Goal: Information Seeking & Learning: Learn about a topic

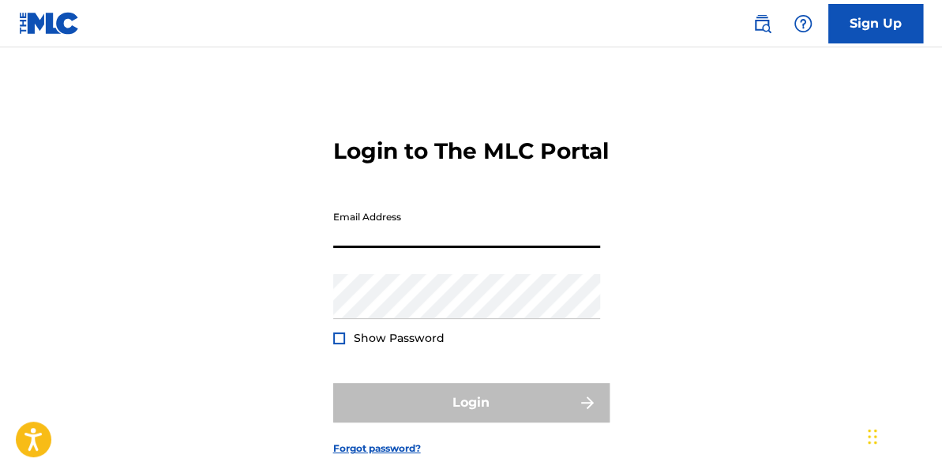
click at [344, 248] on input "Email Address" at bounding box center [466, 225] width 267 height 45
type input "[PERSON_NAME][EMAIL_ADDRESS][DOMAIN_NAME]"
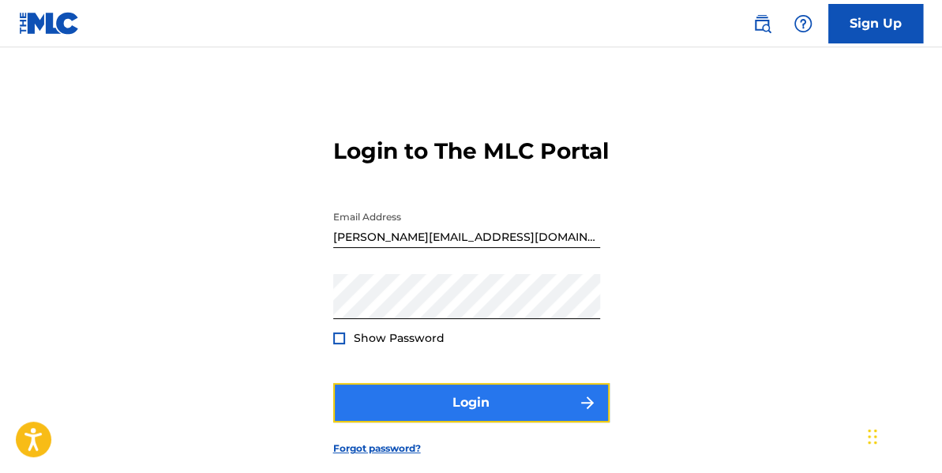
click at [469, 422] on button "Login" at bounding box center [471, 402] width 276 height 39
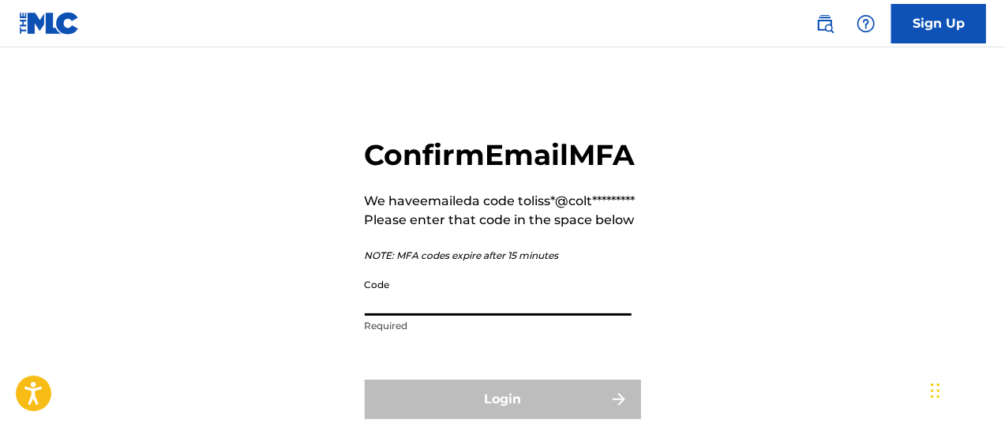
paste input "161311"
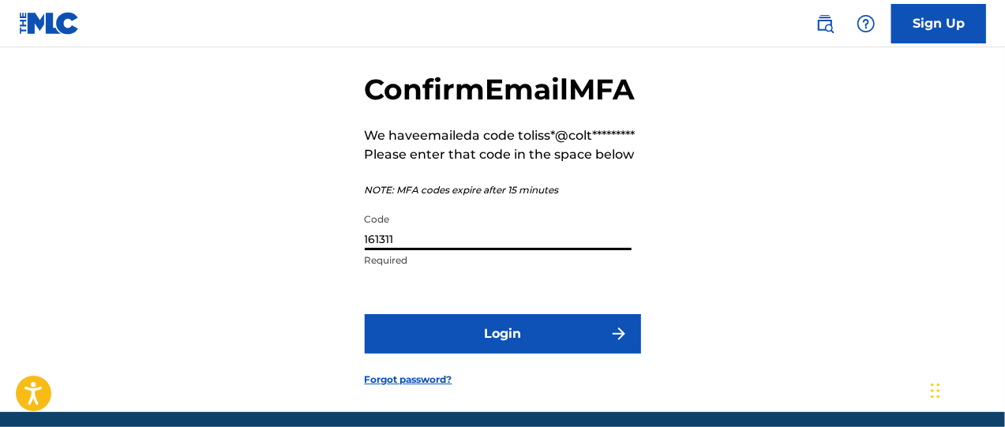
scroll to position [180, 0]
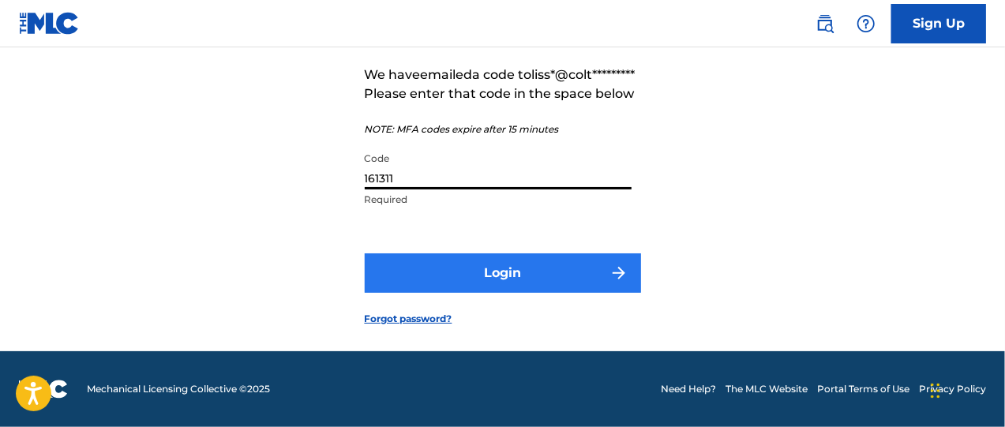
type input "161311"
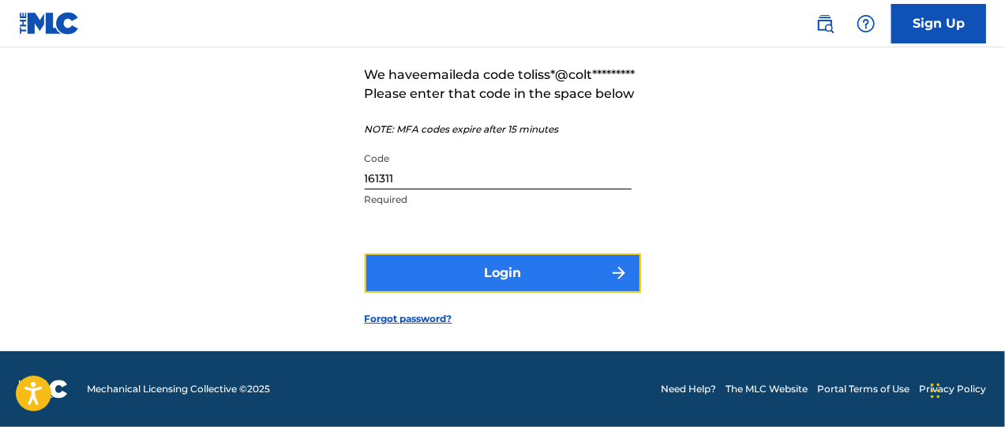
click at [479, 266] on button "Login" at bounding box center [503, 272] width 276 height 39
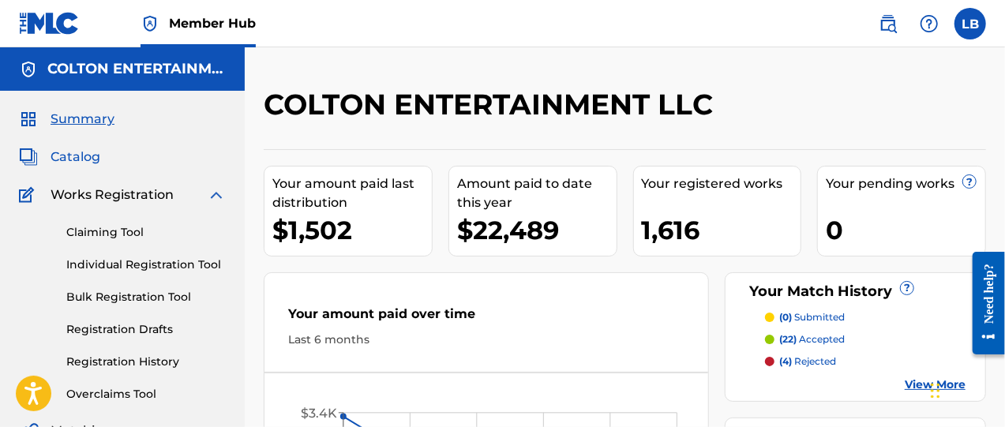
click at [85, 160] on span "Catalog" at bounding box center [76, 157] width 50 height 19
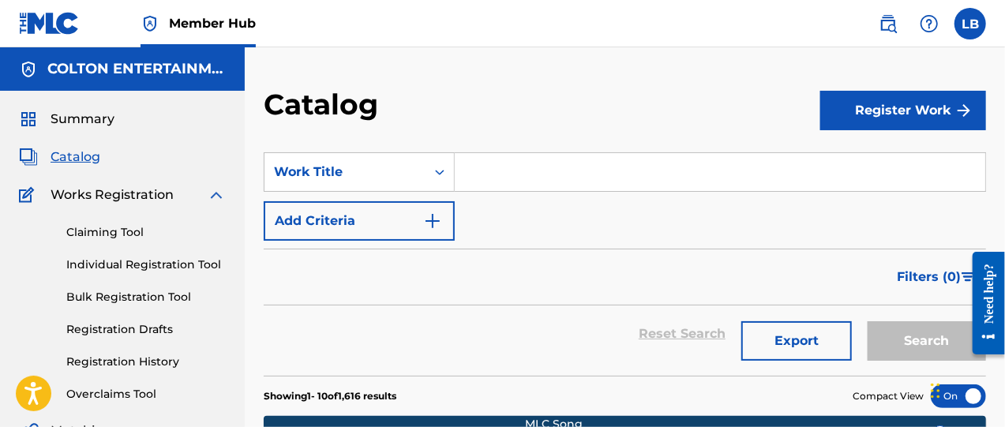
click at [567, 179] on input "Search Form" at bounding box center [720, 172] width 531 height 38
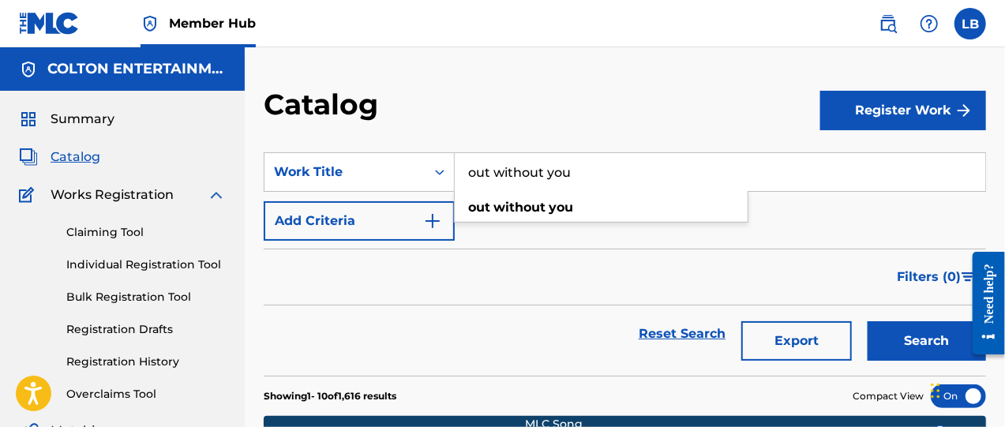
type input "out without you"
click at [868, 321] on button "Search" at bounding box center [927, 340] width 118 height 39
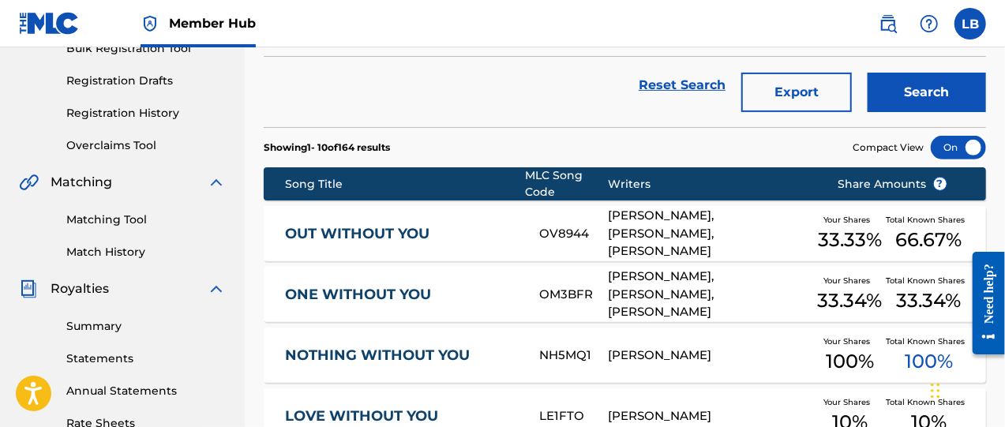
scroll to position [263, 0]
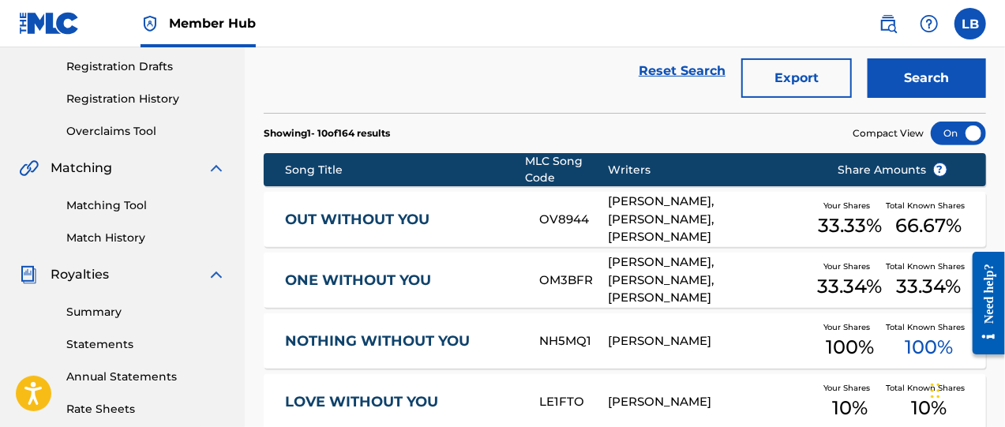
click at [396, 213] on link "OUT WITHOUT YOU" at bounding box center [401, 220] width 233 height 18
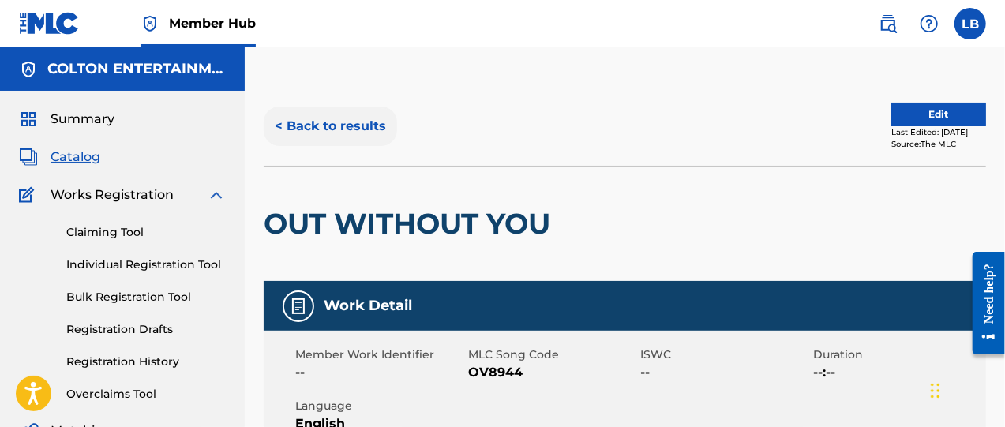
click at [316, 122] on button "< Back to results" at bounding box center [330, 126] width 133 height 39
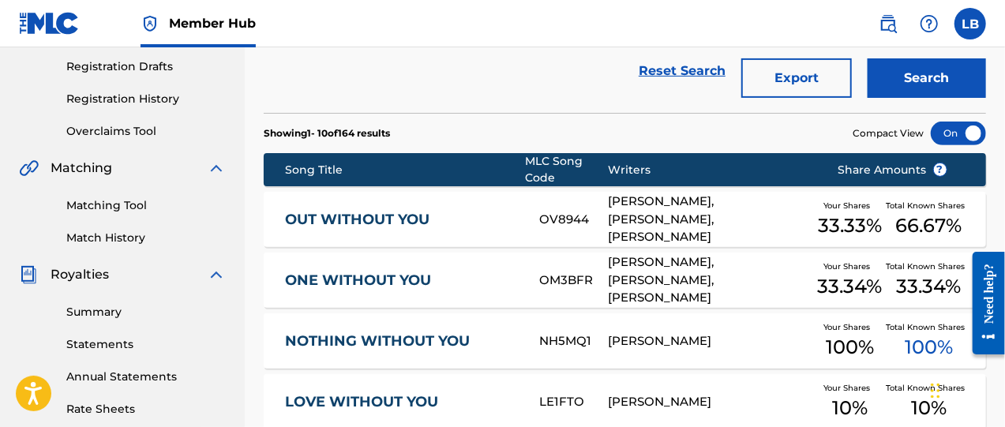
click at [329, 276] on link "ONE WITHOUT YOU" at bounding box center [401, 281] width 233 height 18
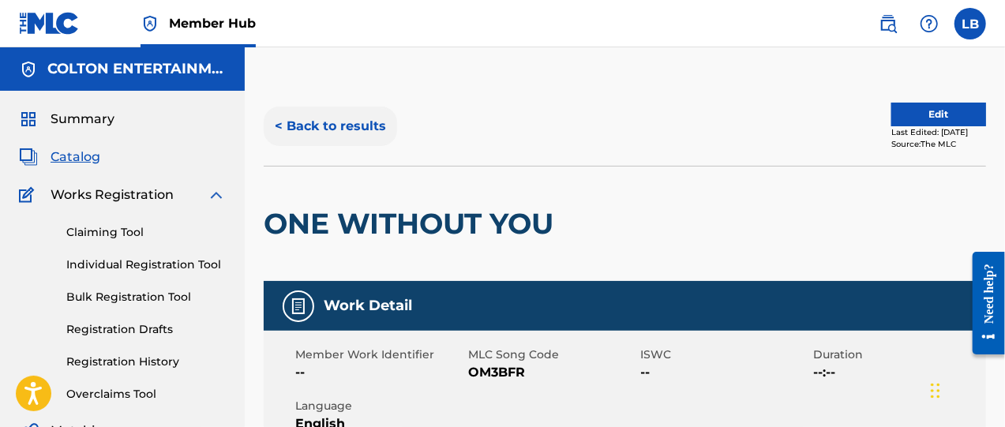
click at [327, 126] on button "< Back to results" at bounding box center [330, 126] width 133 height 39
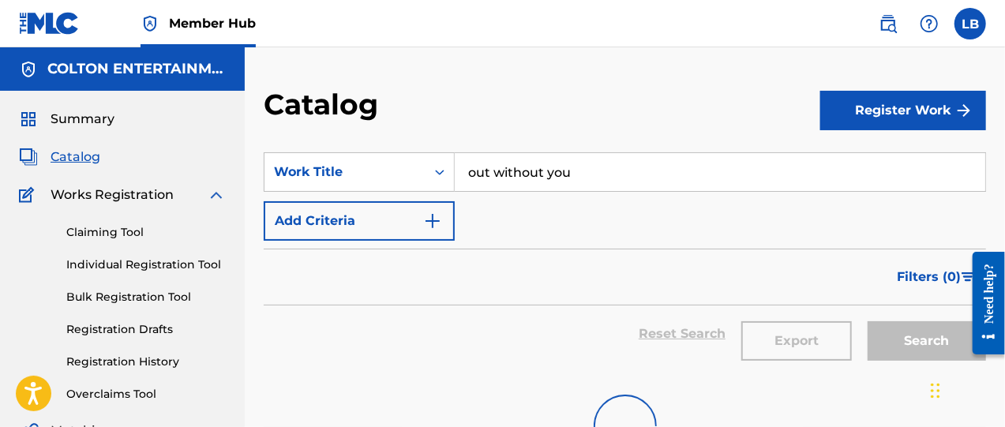
scroll to position [263, 0]
